Goal: Task Accomplishment & Management: Complete application form

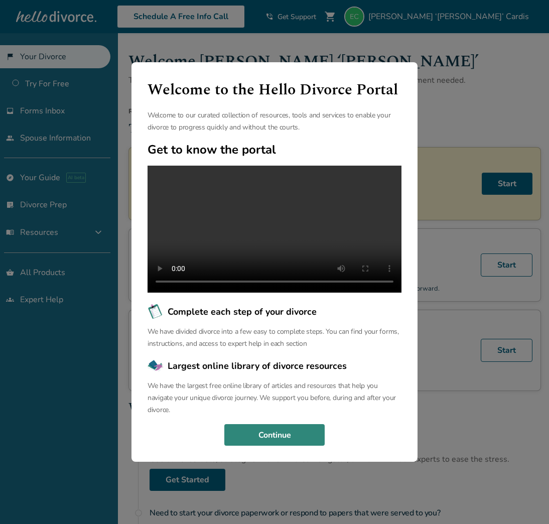
click at [281, 446] on button "Continue" at bounding box center [274, 435] width 100 height 22
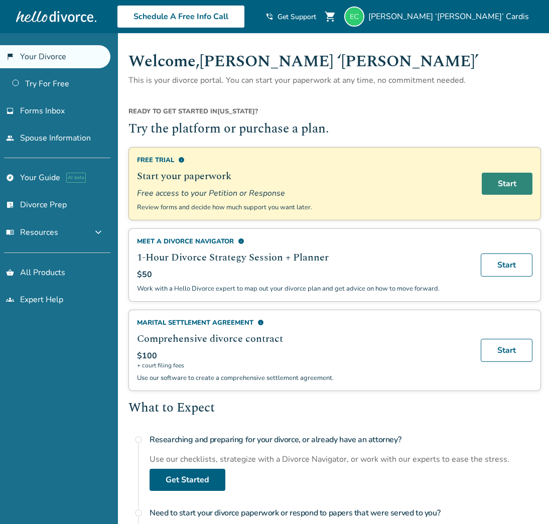
click at [512, 181] on link "Start" at bounding box center [507, 184] width 51 height 22
click at [511, 185] on link "Start" at bounding box center [507, 184] width 51 height 22
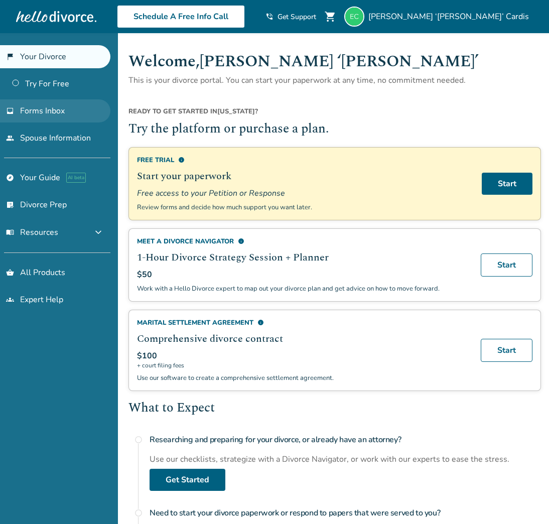
click at [28, 108] on span "Forms Inbox" at bounding box center [42, 110] width 45 height 11
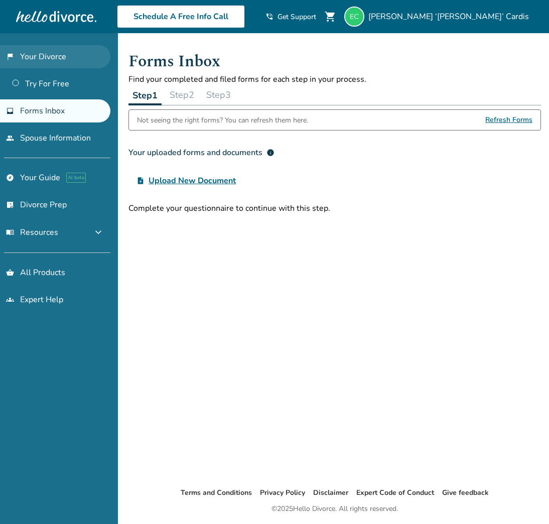
click at [28, 58] on link "flag_2 Your Divorce" at bounding box center [55, 56] width 110 height 23
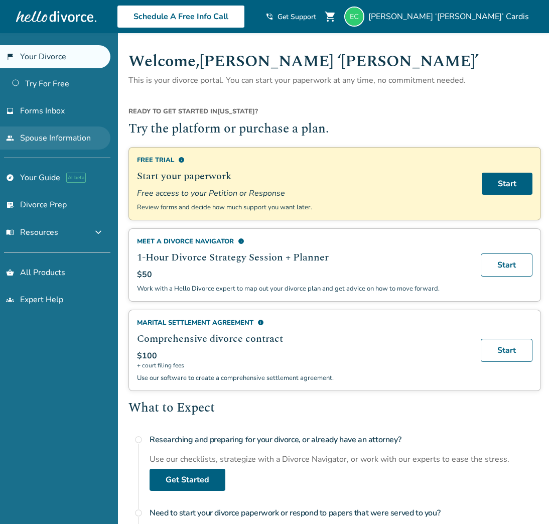
click at [41, 133] on link "people Spouse Information" at bounding box center [55, 137] width 110 height 23
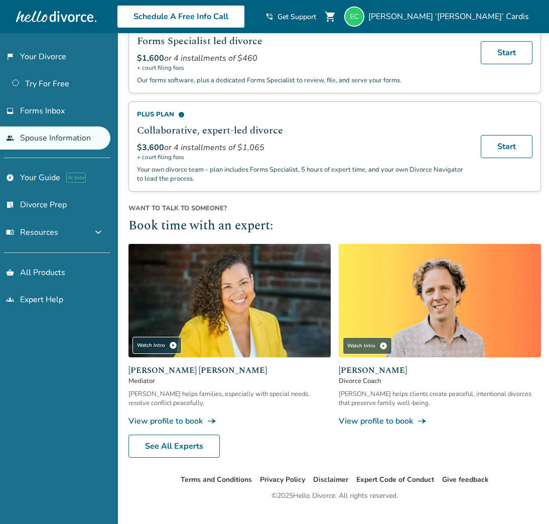
scroll to position [230, 0]
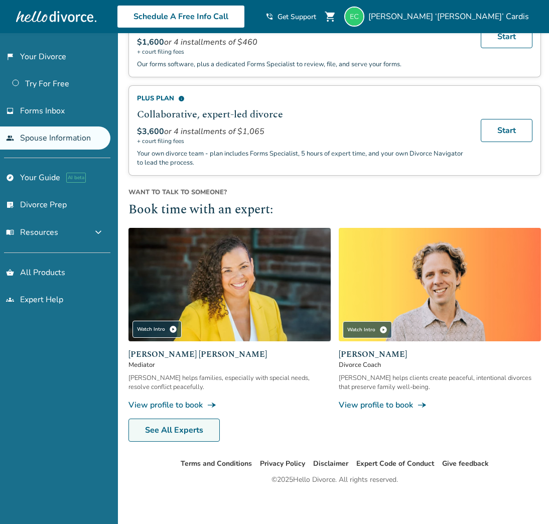
click at [161, 429] on link "See All Experts" at bounding box center [173, 429] width 91 height 23
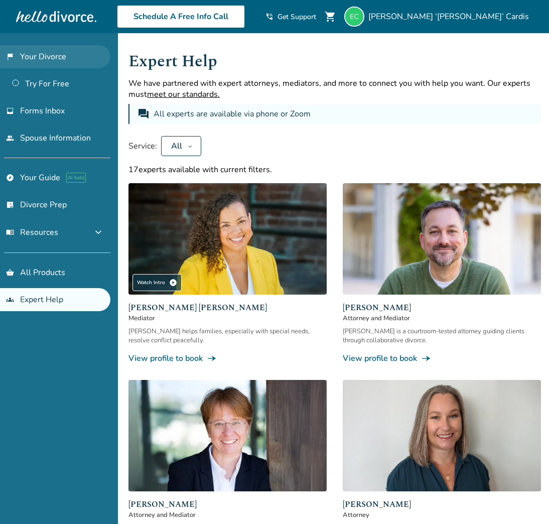
click at [36, 58] on link "flag_2 Your Divorce" at bounding box center [55, 56] width 110 height 23
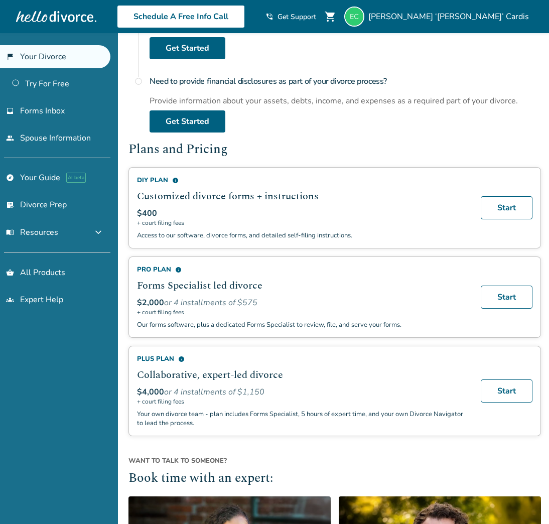
scroll to position [584, 0]
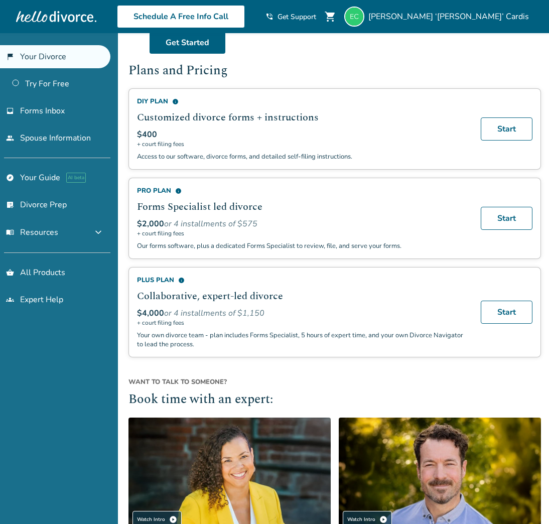
click at [159, 186] on div "Pro Plan info" at bounding box center [303, 190] width 332 height 9
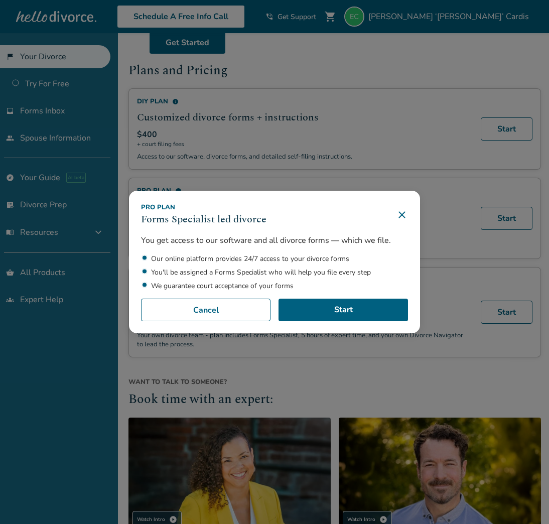
click at [408, 210] on icon at bounding box center [402, 215] width 12 height 12
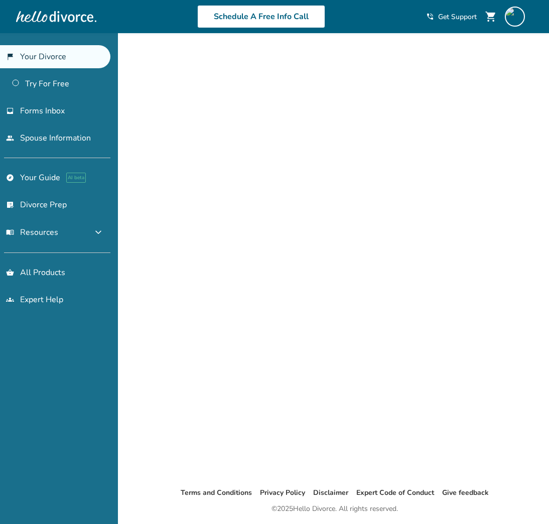
scroll to position [33, 0]
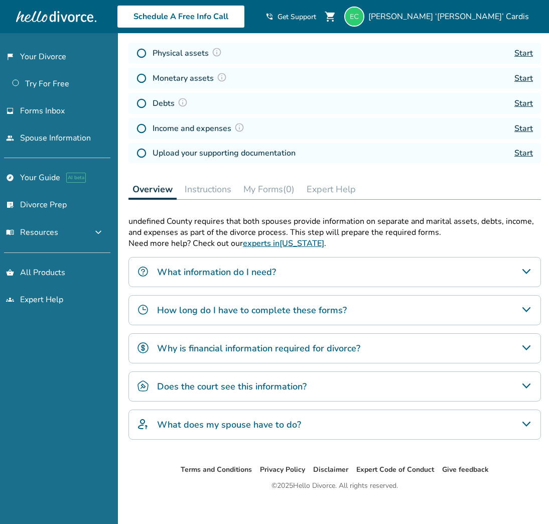
scroll to position [158, 0]
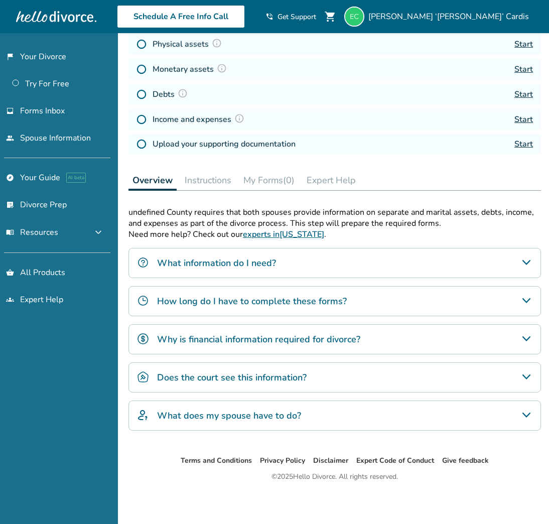
click at [215, 178] on button "Instructions" at bounding box center [208, 180] width 55 height 20
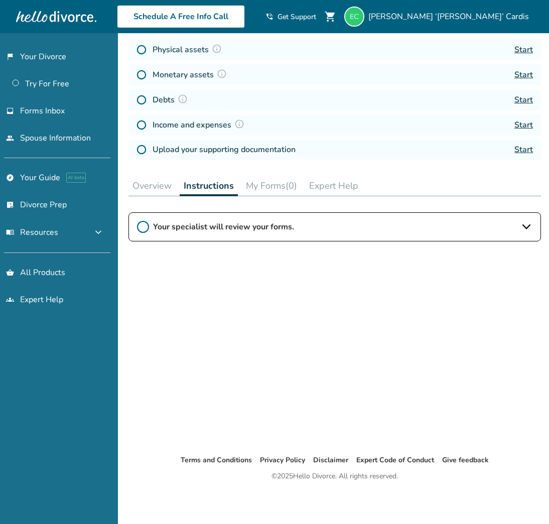
click at [265, 183] on button "My Forms (0)" at bounding box center [271, 186] width 59 height 20
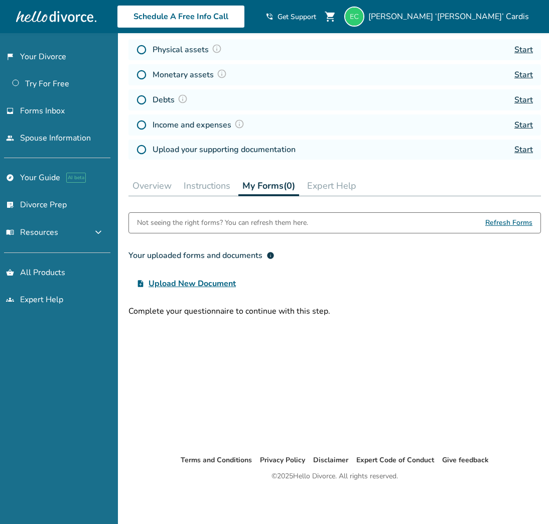
click at [333, 187] on button "Expert Help" at bounding box center [331, 186] width 57 height 20
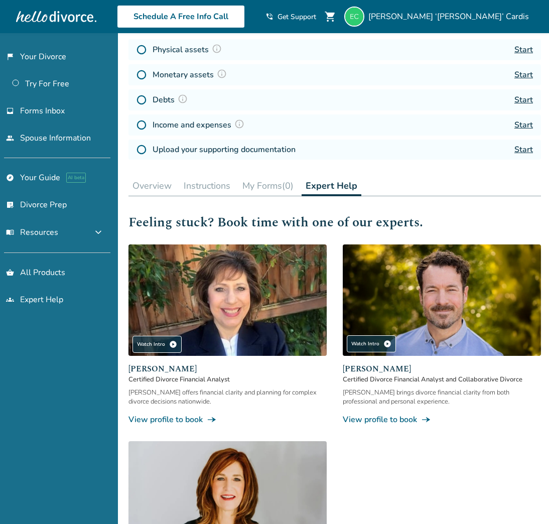
click at [152, 184] on button "Overview" at bounding box center [151, 186] width 47 height 20
